Goal: Find specific page/section: Find specific page/section

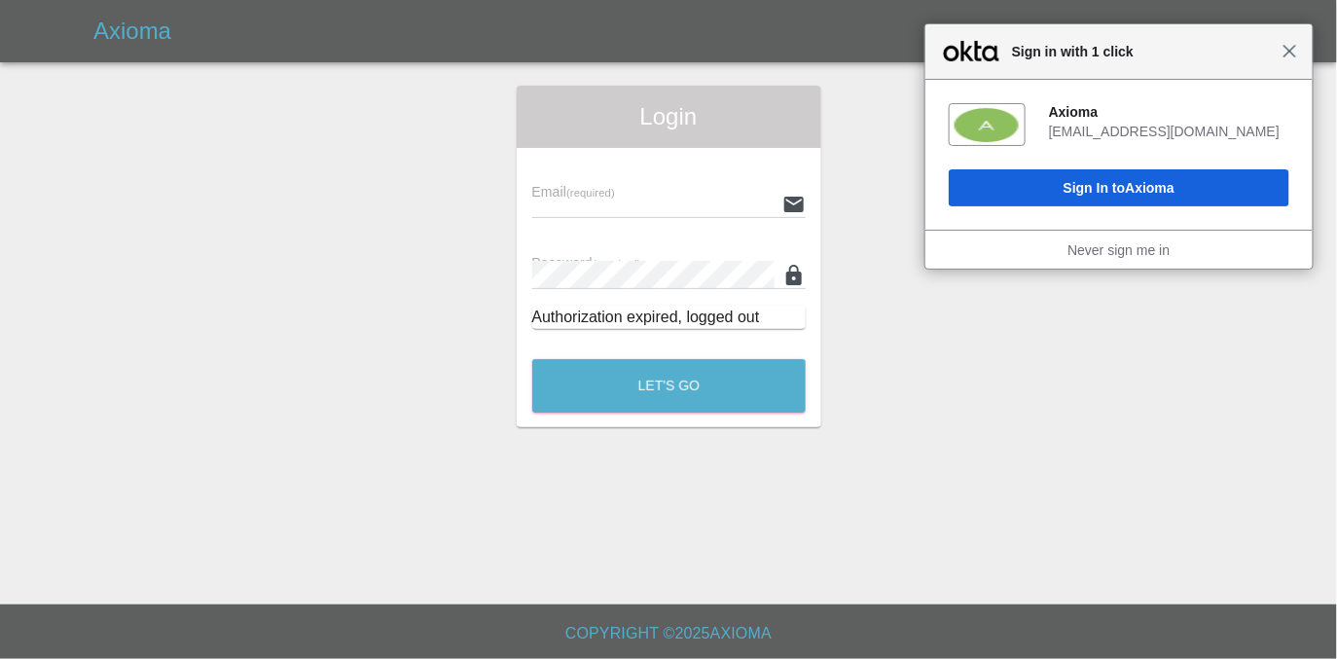
click at [1288, 57] on span "Close" at bounding box center [1289, 51] width 15 height 15
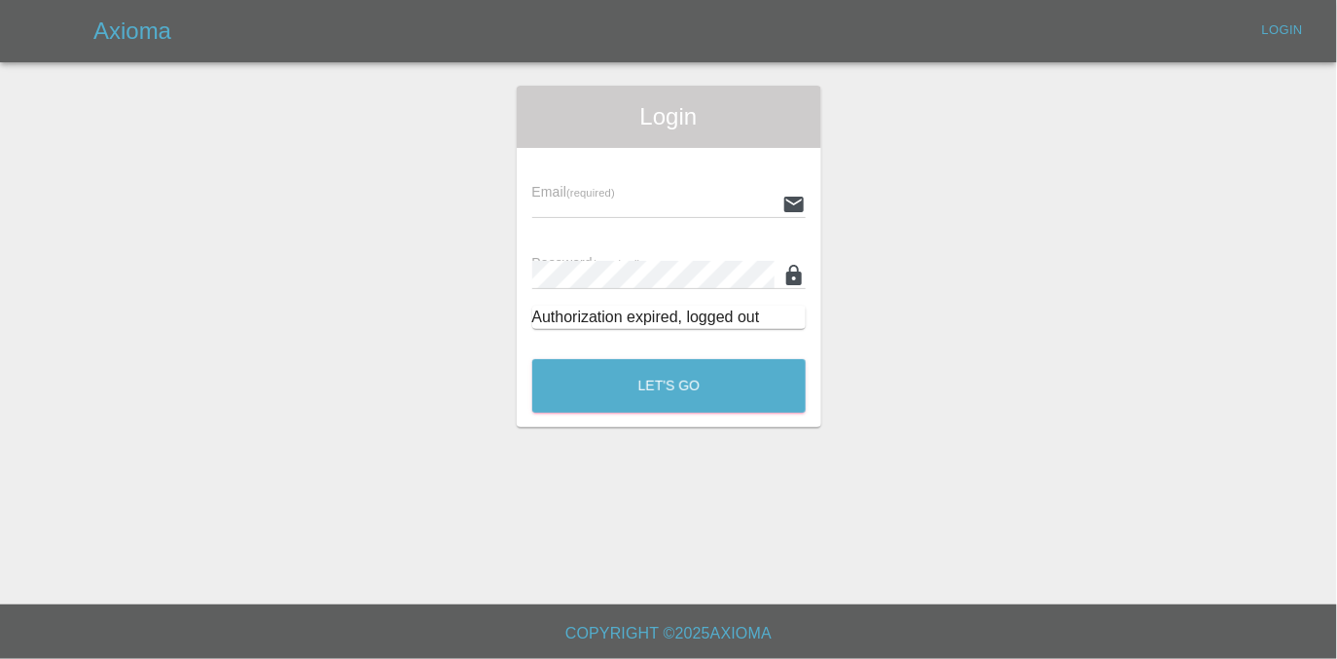
click at [558, 201] on input "text" at bounding box center [653, 204] width 242 height 28
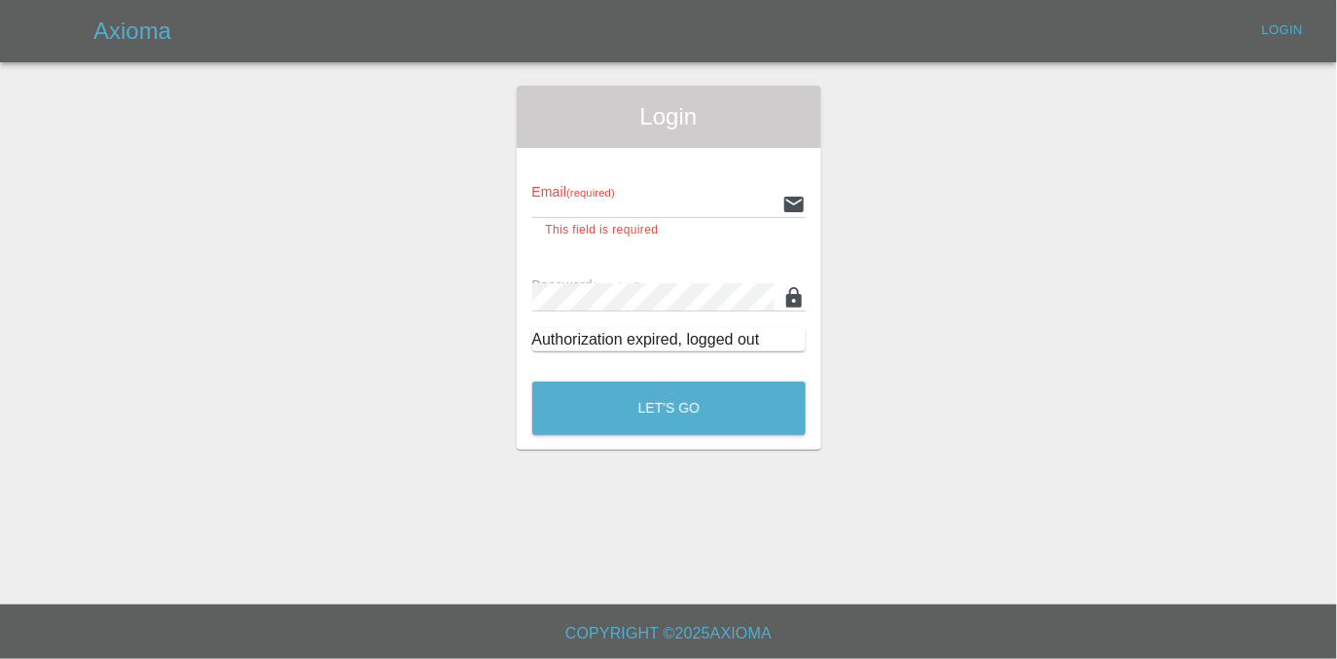
type input "[EMAIL_ADDRESS][DOMAIN_NAME]"
click at [532, 381] on button "Let's Go" at bounding box center [668, 408] width 273 height 54
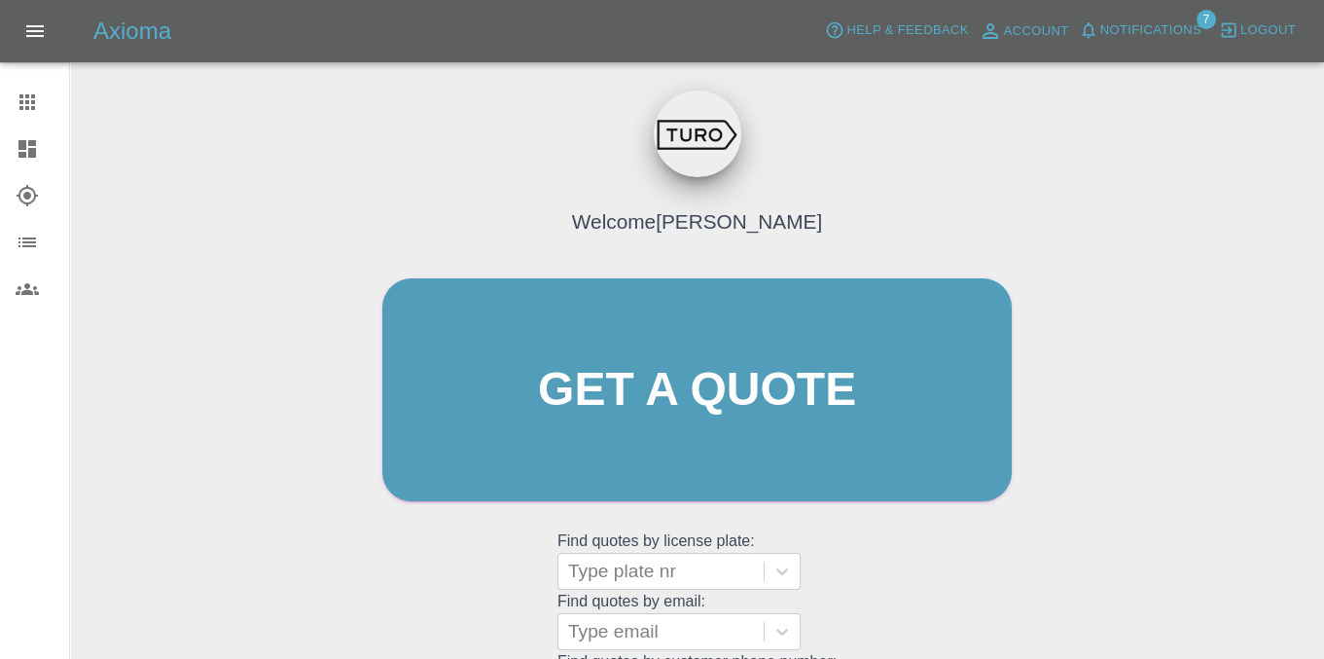
click at [1130, 18] on button "Notifications" at bounding box center [1140, 31] width 132 height 30
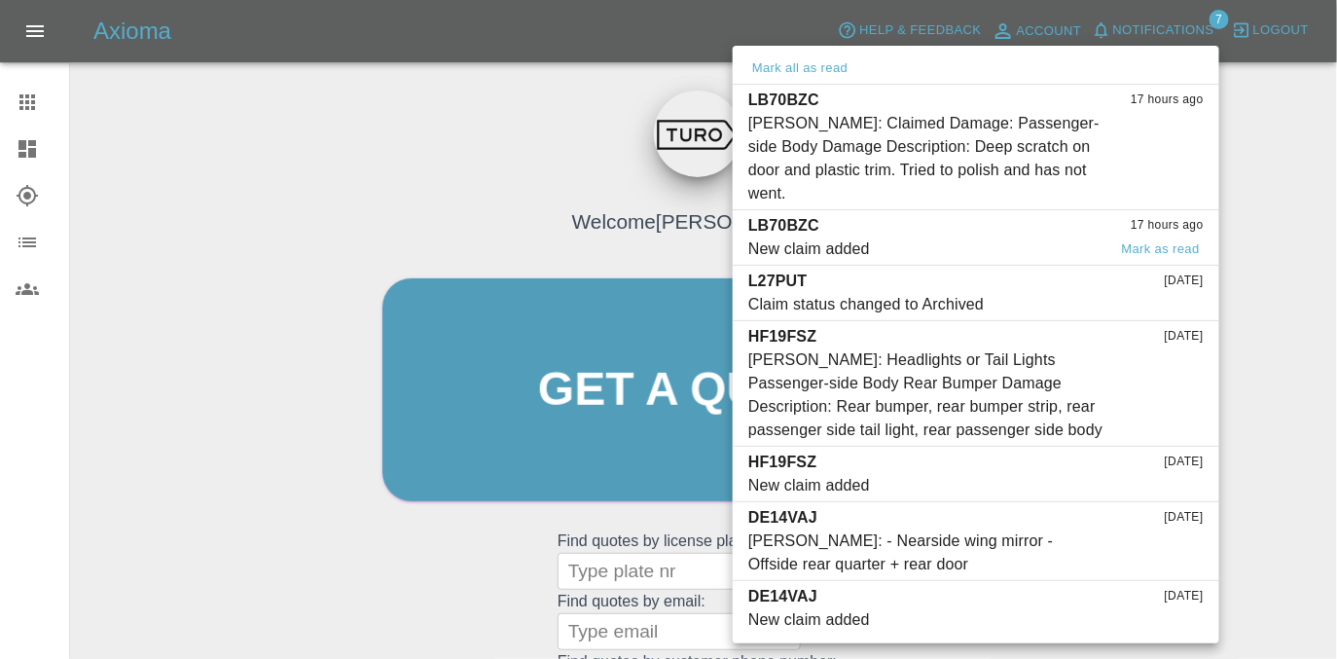
click at [916, 214] on div "LB70BZC 17 hours ago" at bounding box center [975, 225] width 455 height 23
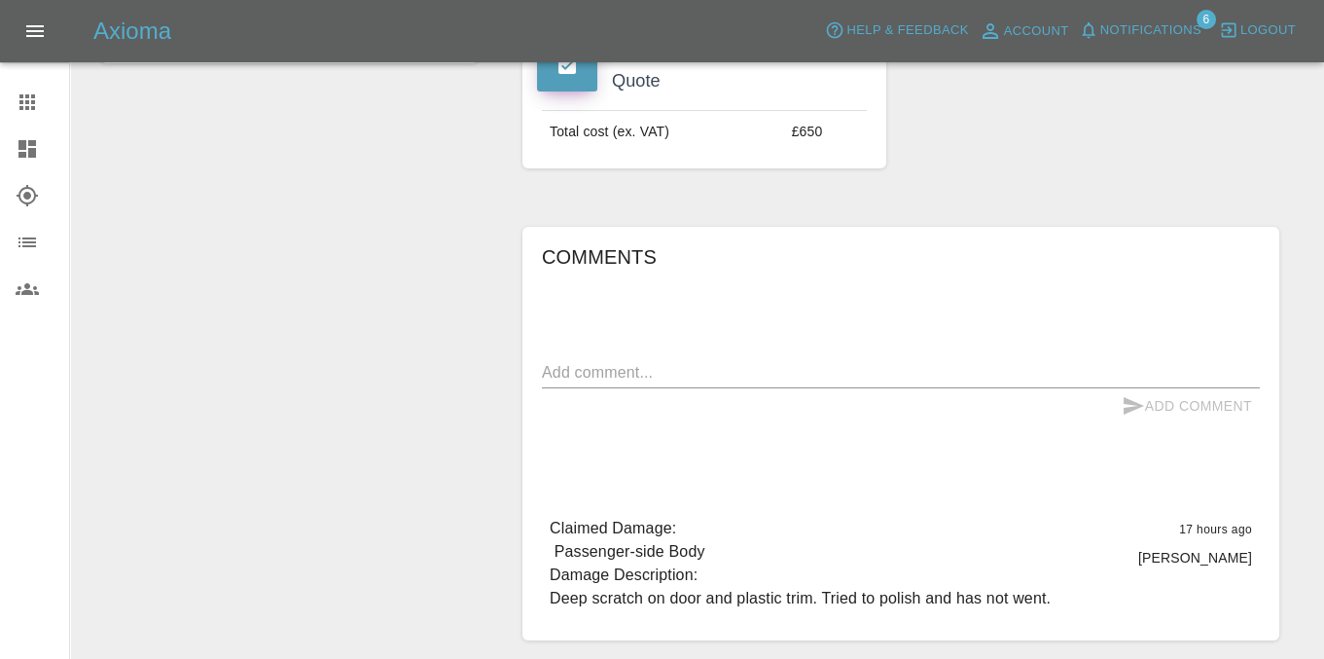
scroll to position [694, 0]
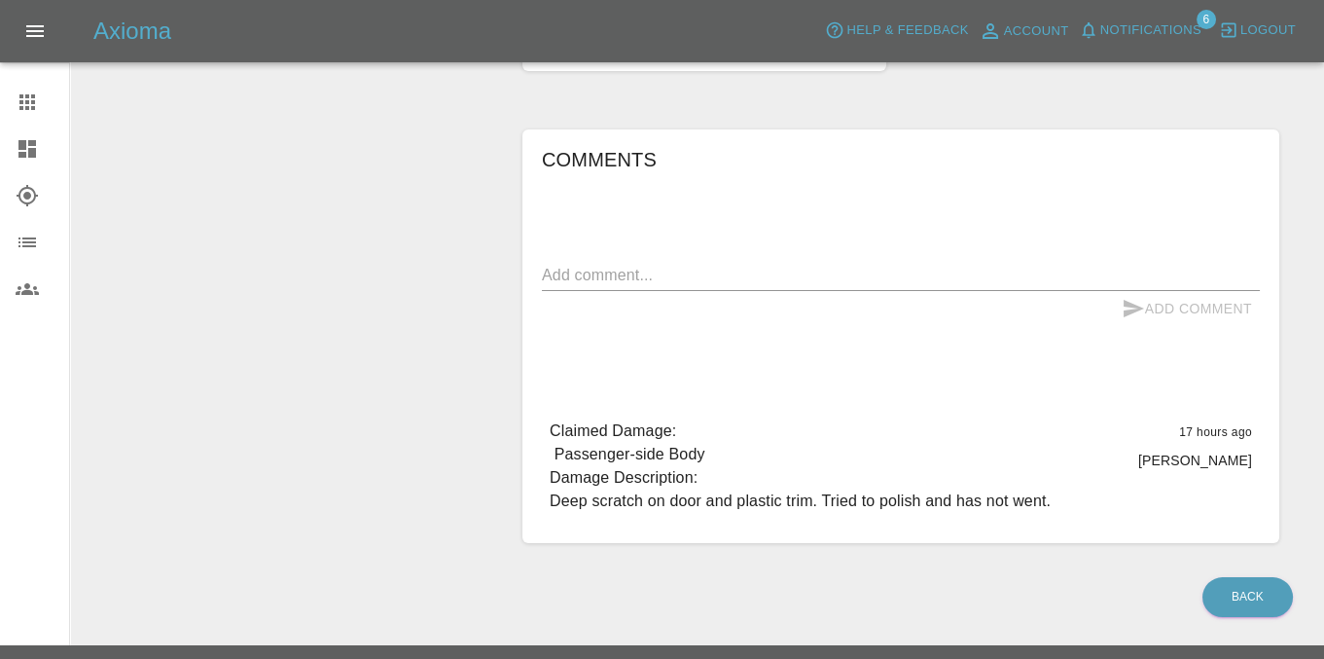
click at [18, 207] on link "Explorer" at bounding box center [34, 195] width 69 height 47
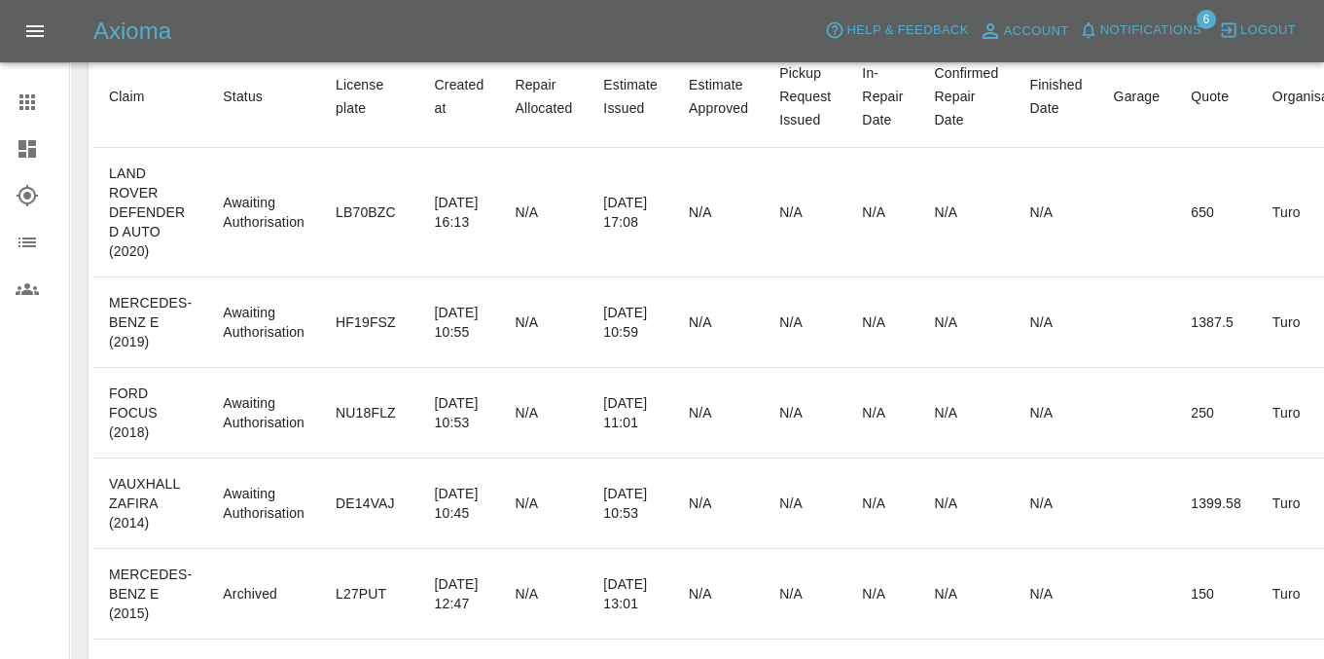
scroll to position [170, 0]
